Goal: Task Accomplishment & Management: Use online tool/utility

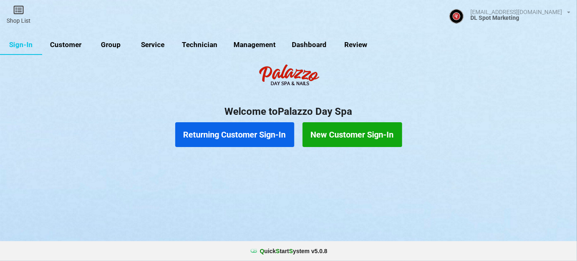
click at [72, 46] on link "Customer" at bounding box center [66, 45] width 48 height 20
select select "25"
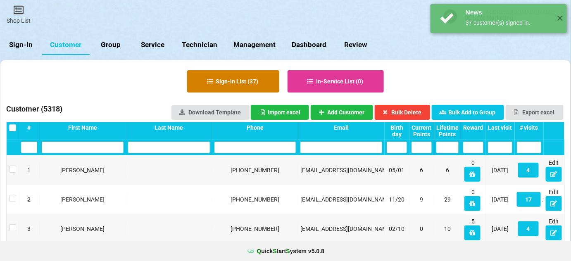
click at [233, 79] on button "Sign-in List ( 37 )" at bounding box center [233, 81] width 92 height 22
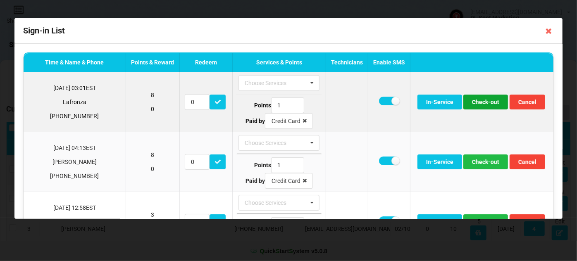
click at [479, 103] on button "Check-out" at bounding box center [485, 102] width 45 height 15
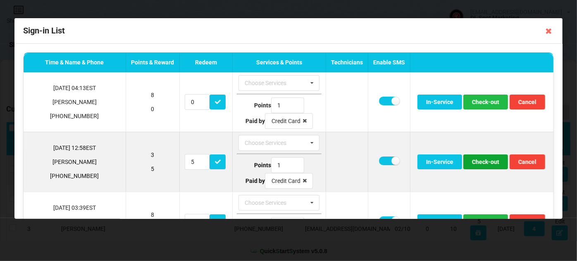
click at [479, 165] on button "Check-out" at bounding box center [485, 162] width 45 height 15
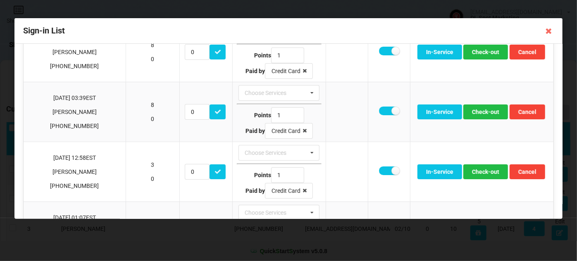
scroll to position [100, 0]
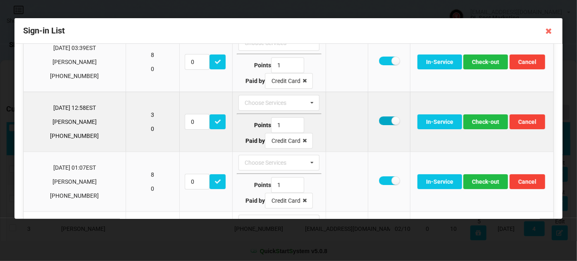
click at [379, 119] on label at bounding box center [389, 121] width 20 height 9
checkbox input "false"
click at [478, 124] on button "Check-out" at bounding box center [485, 121] width 45 height 15
click at [476, 122] on button "Check-out" at bounding box center [485, 121] width 45 height 15
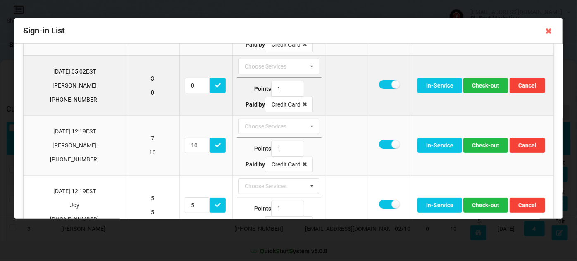
scroll to position [150, 0]
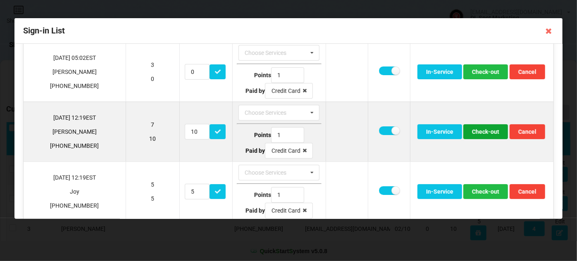
click at [482, 127] on button "Check-out" at bounding box center [485, 131] width 45 height 15
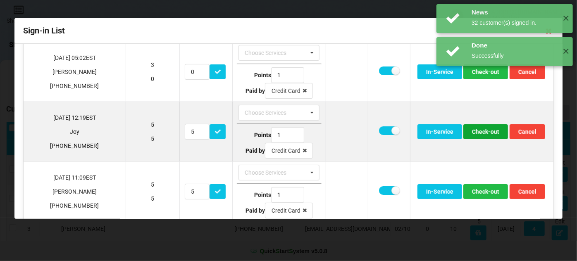
click at [481, 131] on button "Check-out" at bounding box center [485, 131] width 45 height 15
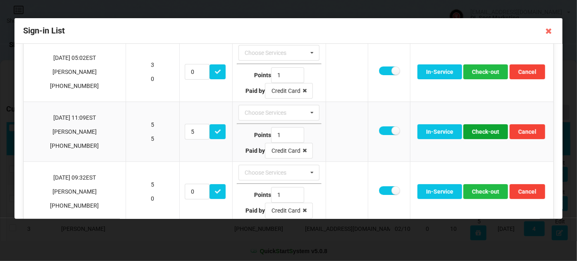
click at [481, 131] on button "Check-out" at bounding box center [485, 131] width 45 height 15
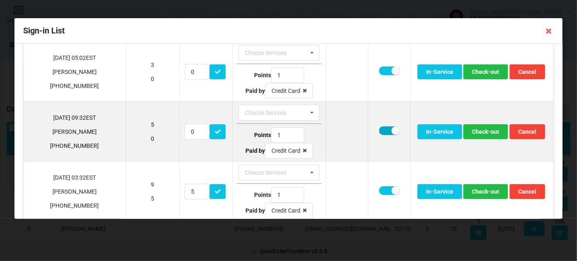
click at [379, 127] on label at bounding box center [389, 130] width 20 height 9
checkbox input "false"
click at [474, 127] on button "Check-out" at bounding box center [485, 131] width 45 height 15
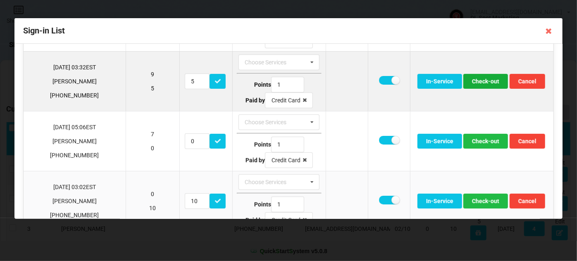
scroll to position [250, 0]
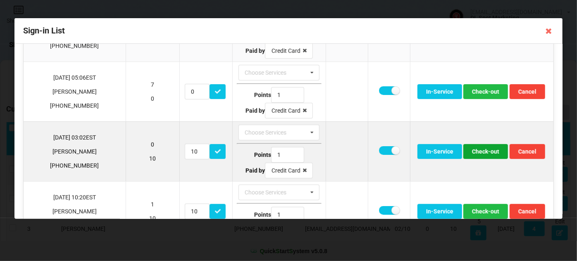
click at [480, 147] on button "Check-out" at bounding box center [485, 151] width 45 height 15
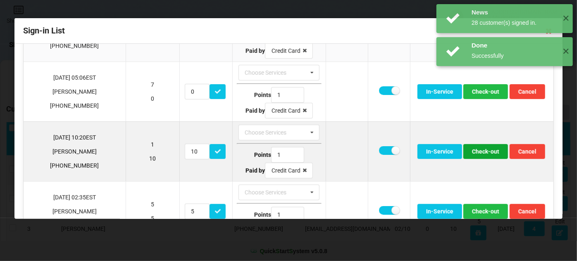
click at [477, 151] on button "Check-out" at bounding box center [485, 151] width 45 height 15
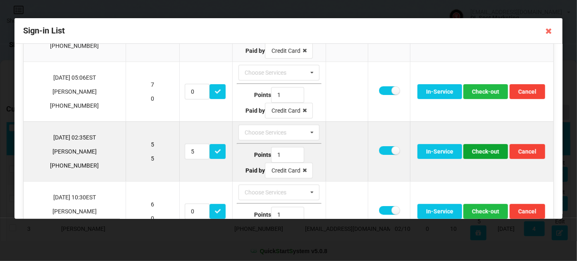
click at [479, 151] on button "Check-out" at bounding box center [485, 151] width 45 height 15
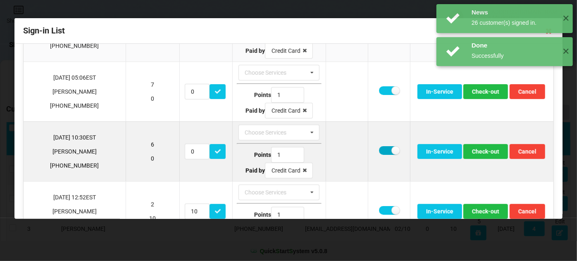
click at [379, 147] on label at bounding box center [389, 150] width 20 height 9
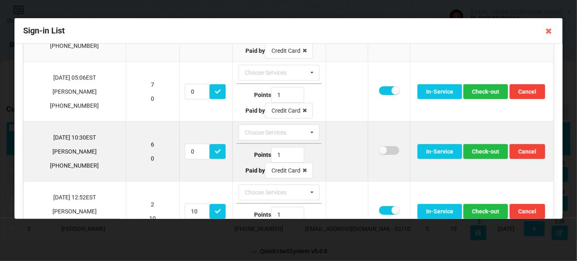
checkbox input "false"
click at [480, 146] on button "Check-out" at bounding box center [485, 151] width 45 height 15
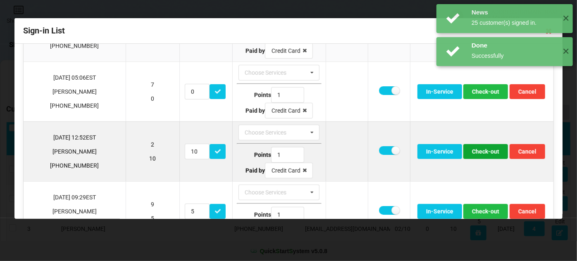
click at [478, 148] on button "Check-out" at bounding box center [485, 151] width 45 height 15
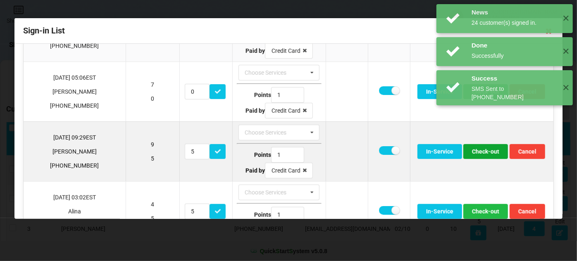
click at [477, 150] on button "Check-out" at bounding box center [485, 151] width 45 height 15
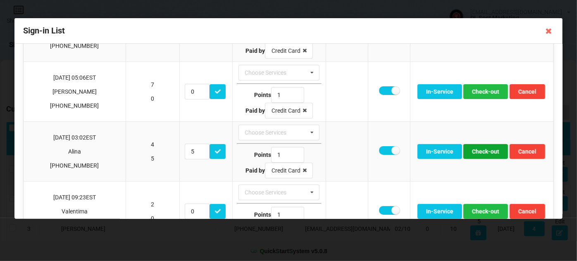
click at [477, 150] on button "Check-out" at bounding box center [485, 151] width 45 height 15
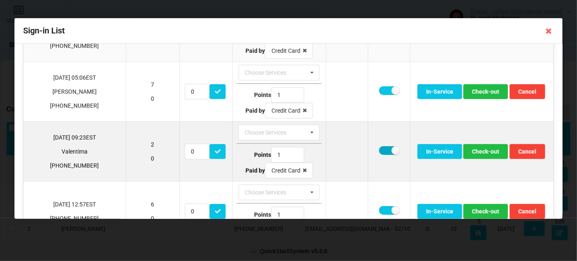
click at [379, 148] on label at bounding box center [389, 150] width 20 height 9
checkbox input "false"
click at [485, 148] on button "Check-out" at bounding box center [485, 151] width 45 height 15
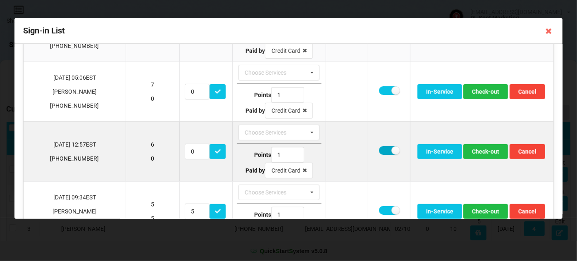
click at [379, 147] on label at bounding box center [389, 150] width 20 height 9
checkbox input "false"
click at [475, 149] on button "Check-out" at bounding box center [485, 151] width 45 height 15
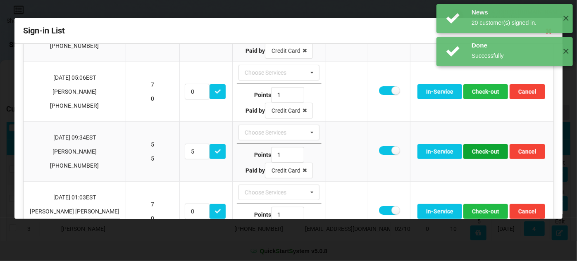
click at [475, 149] on button "Check-out" at bounding box center [485, 151] width 45 height 15
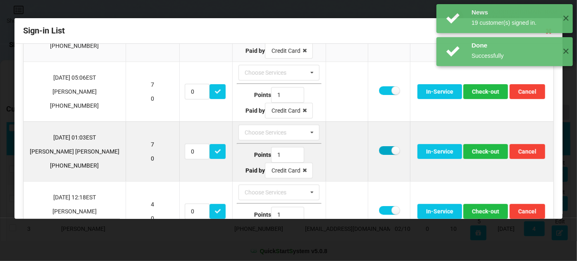
click at [379, 147] on label at bounding box center [389, 150] width 20 height 9
checkbox input "false"
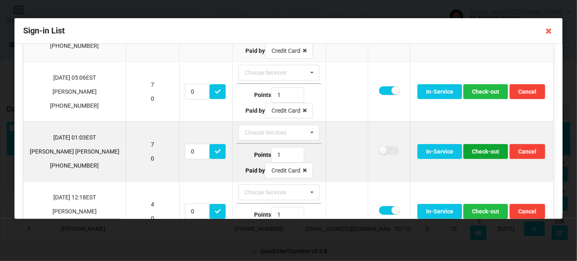
click at [475, 148] on button "Check-out" at bounding box center [485, 151] width 45 height 15
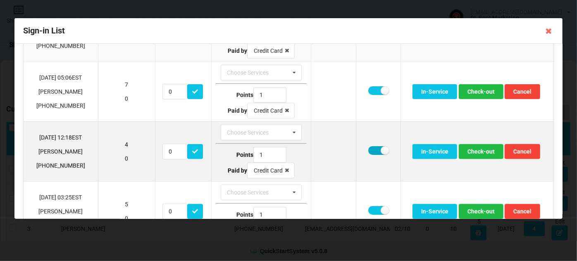
click at [368, 146] on label at bounding box center [378, 150] width 20 height 9
checkbox input "false"
click at [478, 150] on button "Check-out" at bounding box center [481, 151] width 45 height 15
click at [373, 148] on label at bounding box center [378, 150] width 20 height 9
checkbox input "false"
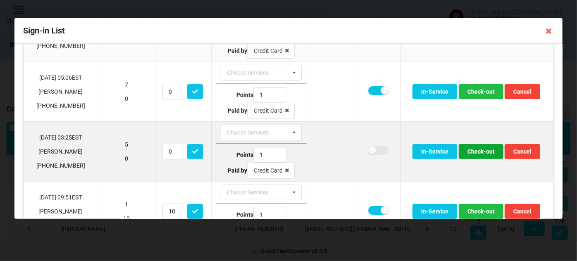
click at [474, 150] on button "Check-out" at bounding box center [481, 151] width 45 height 15
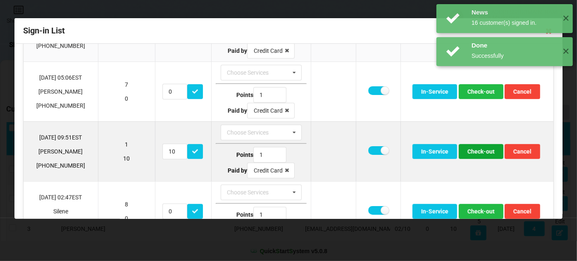
click at [474, 149] on button "Check-out" at bounding box center [481, 151] width 45 height 15
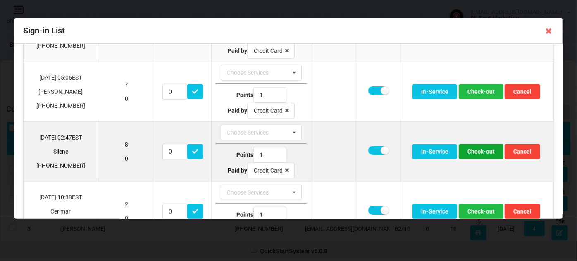
click at [476, 148] on button "Check-out" at bounding box center [481, 151] width 45 height 15
click at [370, 148] on label at bounding box center [378, 150] width 20 height 9
checkbox input "false"
click at [488, 149] on button "Check-out" at bounding box center [481, 151] width 45 height 15
